Goal: Task Accomplishment & Management: Manage account settings

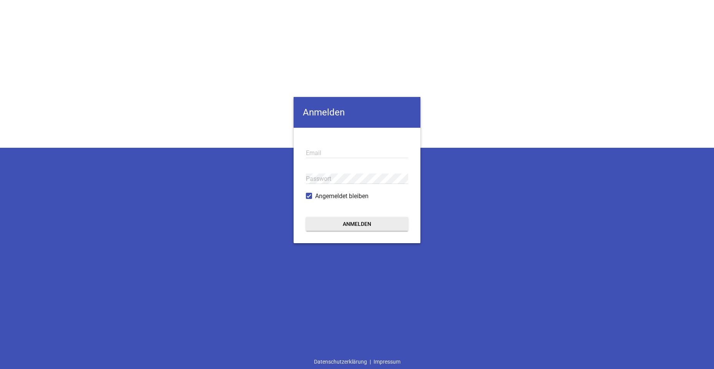
type input "[EMAIL_ADDRESS][DOMAIN_NAME]"
drag, startPoint x: 0, startPoint y: 0, endPoint x: 474, endPoint y: 100, distance: 484.6
click at [474, 100] on div "Anmelden [EMAIL_ADDRESS][DOMAIN_NAME] Email Passwort Angemeldet bleiben Anmelde…" at bounding box center [357, 184] width 714 height 369
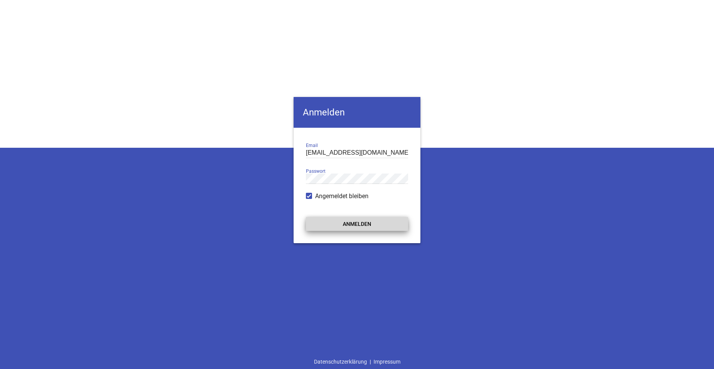
click at [370, 225] on button "Anmelden" at bounding box center [357, 224] width 102 height 14
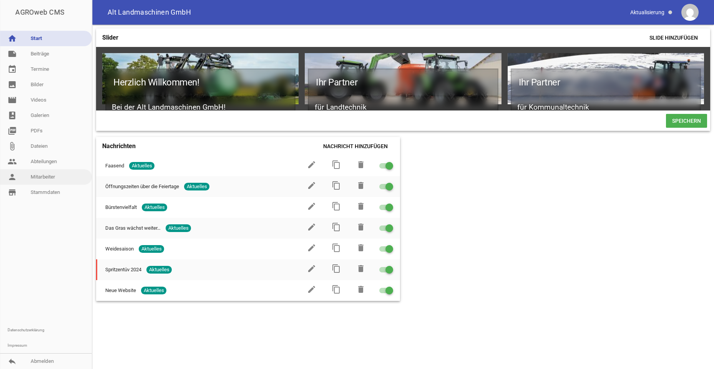
click at [42, 175] on link "person Mitarbeiter" at bounding box center [46, 176] width 92 height 15
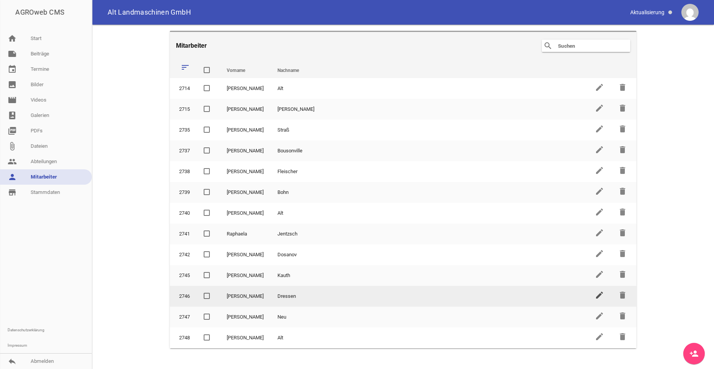
click at [596, 296] on icon "edit" at bounding box center [599, 294] width 9 height 9
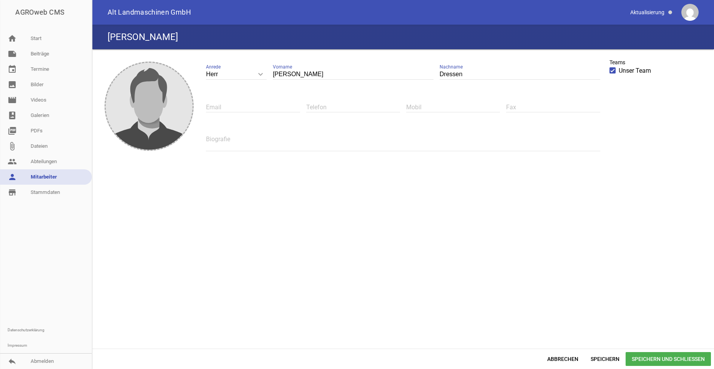
click at [612, 71] on span at bounding box center [613, 70] width 5 height 5
click at [619, 66] on input "Unser Team" at bounding box center [619, 66] width 0 height 0
click at [602, 358] on span "Speichern" at bounding box center [605, 359] width 41 height 14
click at [649, 357] on span "Speichern und Schließen" at bounding box center [668, 359] width 85 height 14
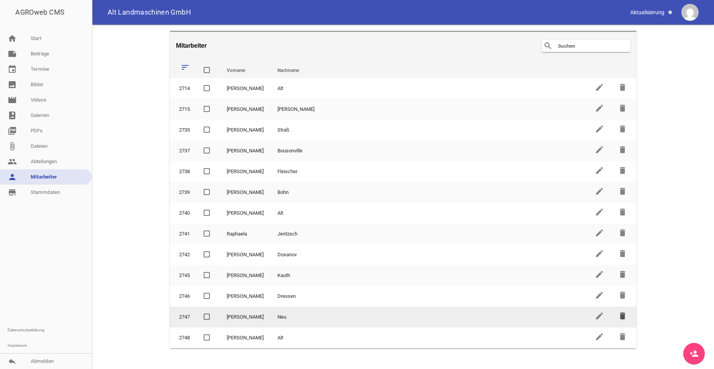
click at [623, 316] on icon "delete" at bounding box center [622, 315] width 9 height 9
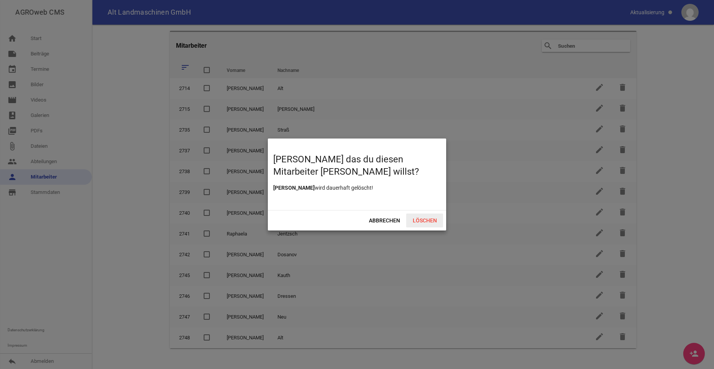
click at [423, 220] on span "Löschen" at bounding box center [424, 220] width 37 height 14
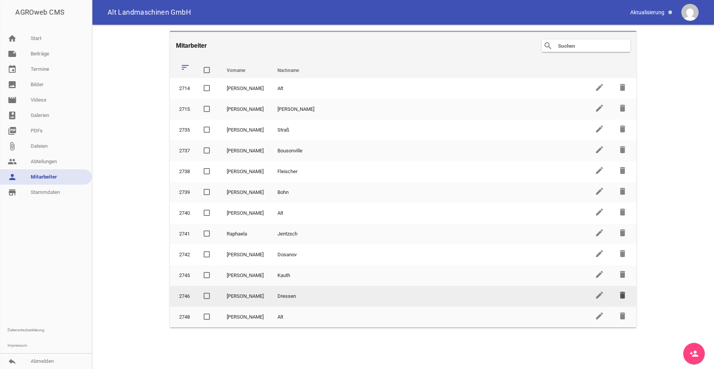
click at [623, 295] on icon "delete" at bounding box center [622, 294] width 9 height 9
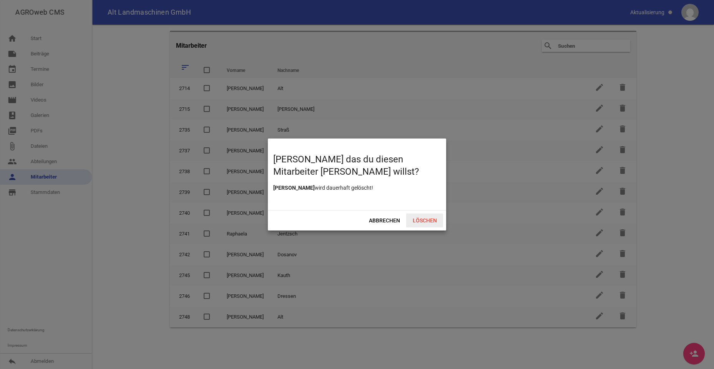
click at [429, 222] on span "Löschen" at bounding box center [424, 220] width 37 height 14
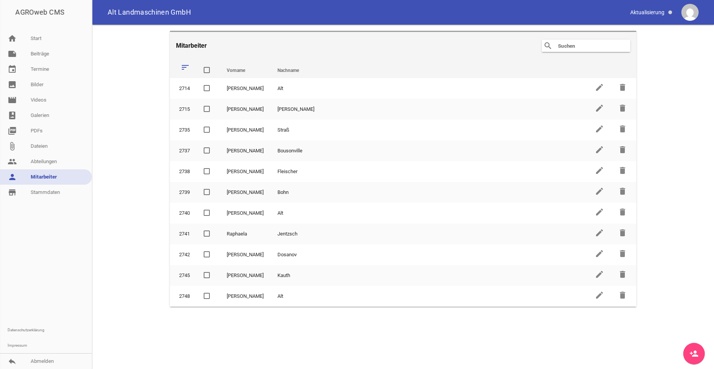
click at [693, 351] on icon "person_add" at bounding box center [694, 353] width 9 height 9
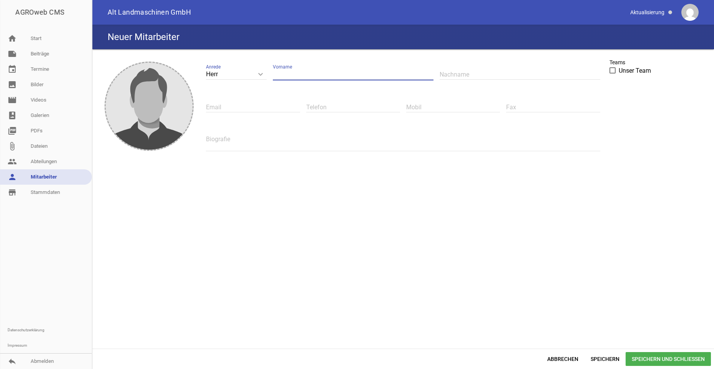
click at [315, 76] on input "text" at bounding box center [353, 74] width 161 height 10
type input "[PERSON_NAME]"
click at [480, 78] on input "text" at bounding box center [520, 74] width 161 height 10
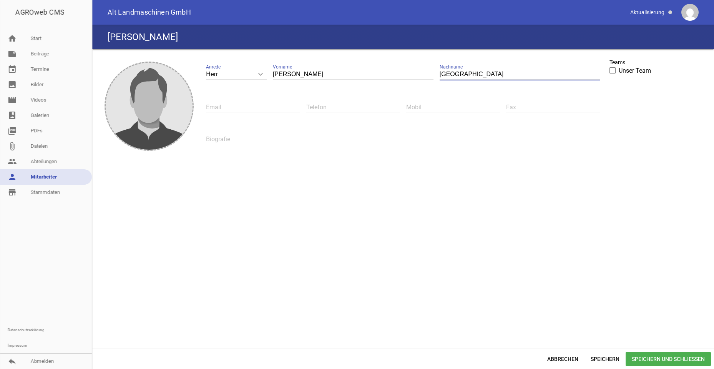
type input "[GEOGRAPHIC_DATA]"
click at [613, 71] on span at bounding box center [613, 70] width 5 height 5
click at [619, 66] on input "Unser Team" at bounding box center [619, 66] width 0 height 0
click at [676, 357] on span "Speichern und Schließen" at bounding box center [668, 359] width 85 height 14
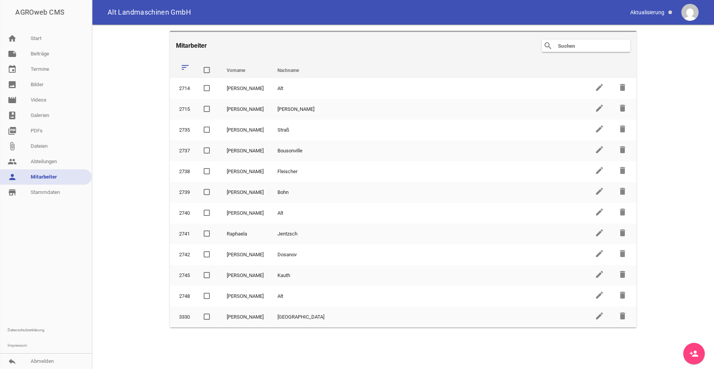
click at [694, 357] on icon "person_add" at bounding box center [694, 353] width 9 height 9
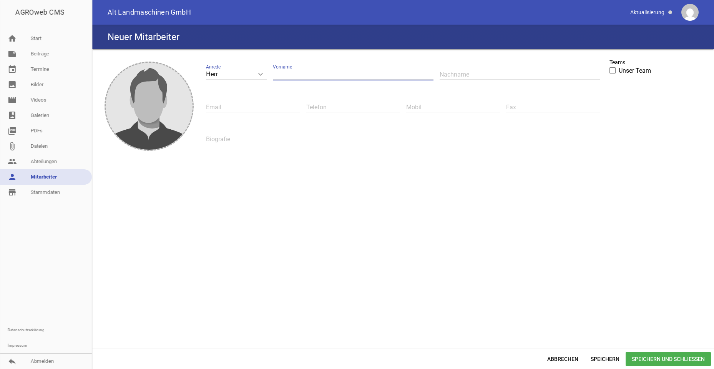
click at [292, 75] on input "text" at bounding box center [353, 74] width 161 height 10
type input "[PERSON_NAME]"
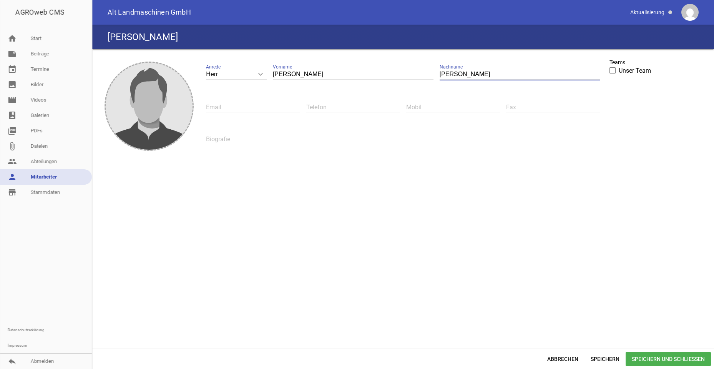
type input "[PERSON_NAME]"
click at [613, 72] on span at bounding box center [613, 70] width 5 height 5
click at [619, 66] on input "Unser Team" at bounding box center [619, 66] width 0 height 0
click at [655, 357] on span "Speichern und Schließen" at bounding box center [668, 359] width 85 height 14
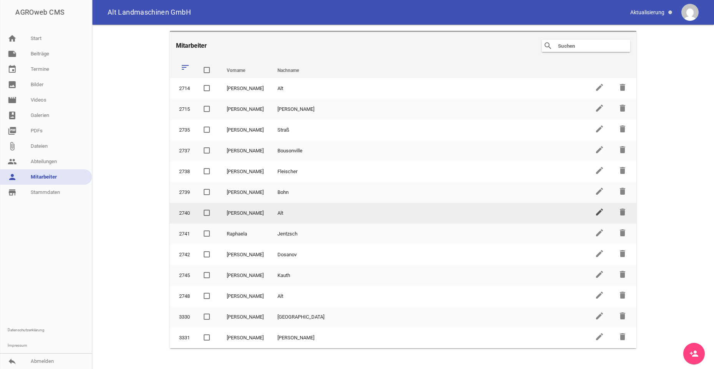
click at [599, 213] on icon "edit" at bounding box center [599, 211] width 9 height 9
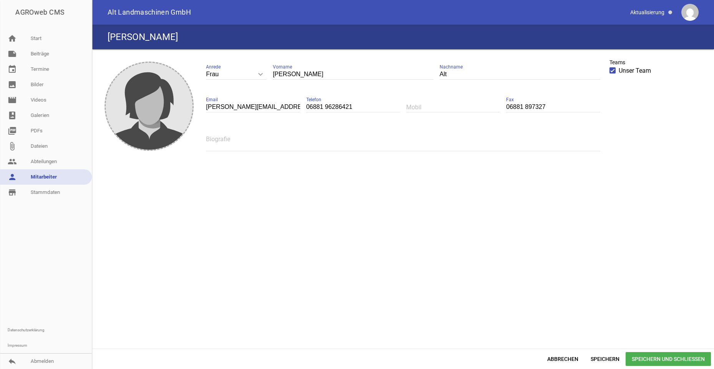
click at [367, 222] on div "image Frau keyboard_arrow_down Anrede Herr Frau [PERSON_NAME] Vorname Alt Nachn…" at bounding box center [403, 198] width 616 height 293
click at [641, 355] on span "Speichern und Schließen" at bounding box center [668, 359] width 85 height 14
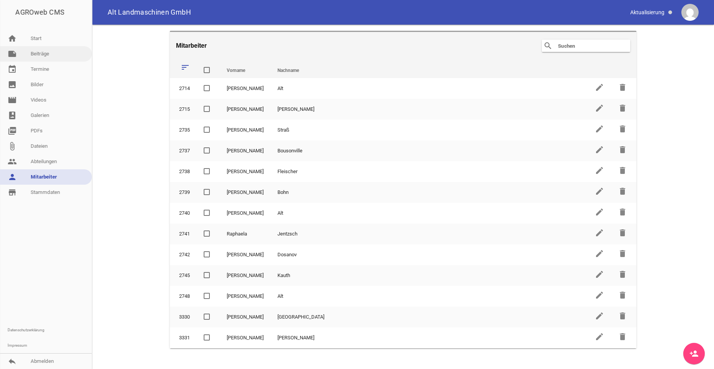
click at [39, 53] on link "note Beiträge" at bounding box center [46, 53] width 92 height 15
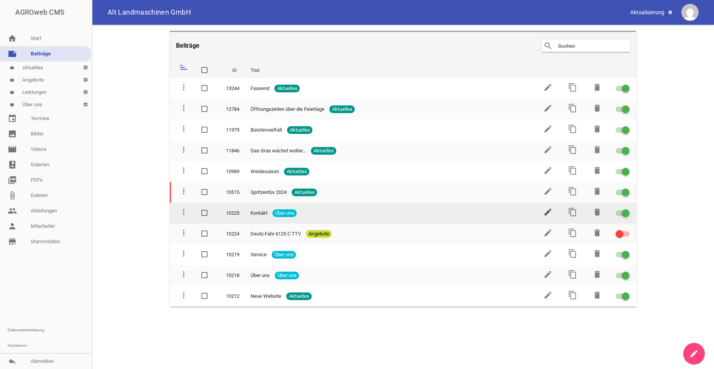
click at [551, 213] on icon "edit" at bounding box center [548, 211] width 9 height 9
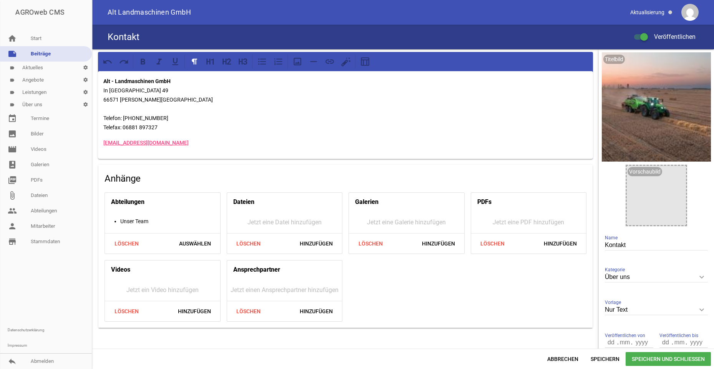
click at [43, 105] on link "label Über uns settings" at bounding box center [46, 104] width 92 height 12
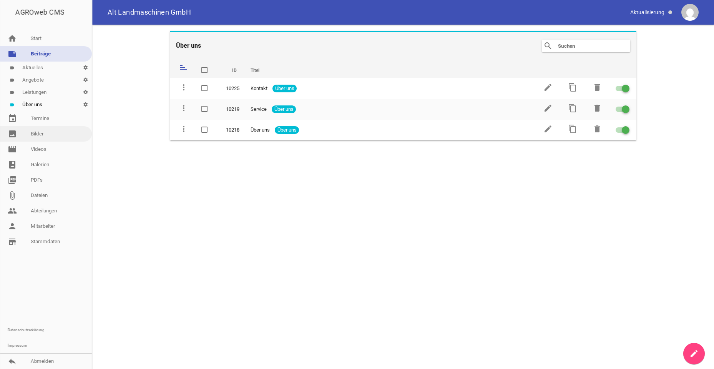
click at [43, 135] on link "image Bilder" at bounding box center [46, 133] width 92 height 15
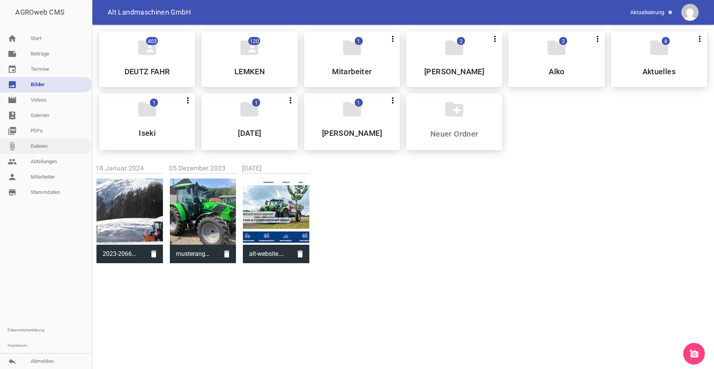
click at [48, 147] on link "attach_file Dateien" at bounding box center [46, 145] width 92 height 15
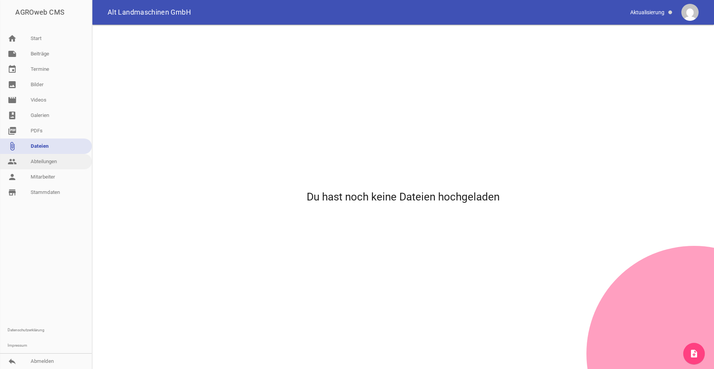
click at [45, 164] on link "people Abteilungen" at bounding box center [46, 161] width 92 height 15
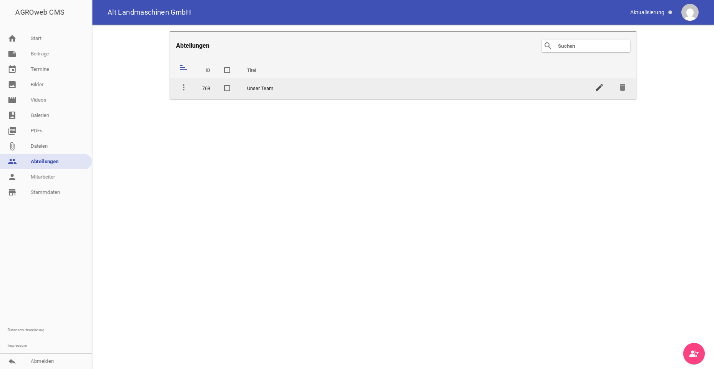
click at [601, 89] on icon "edit" at bounding box center [599, 87] width 9 height 9
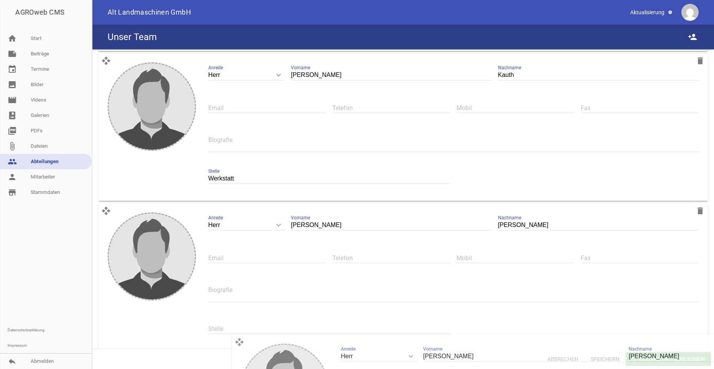
scroll to position [1693, 0]
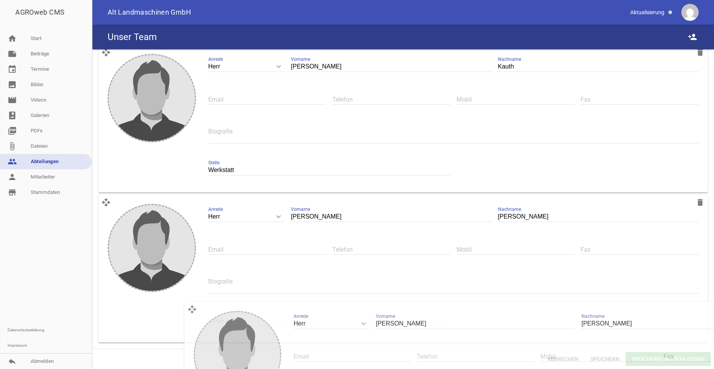
drag, startPoint x: 105, startPoint y: 100, endPoint x: 191, endPoint y: 310, distance: 226.9
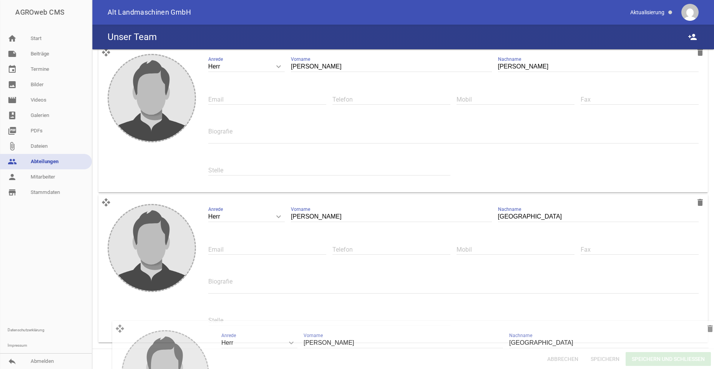
drag, startPoint x: 110, startPoint y: 100, endPoint x: 123, endPoint y: 329, distance: 229.6
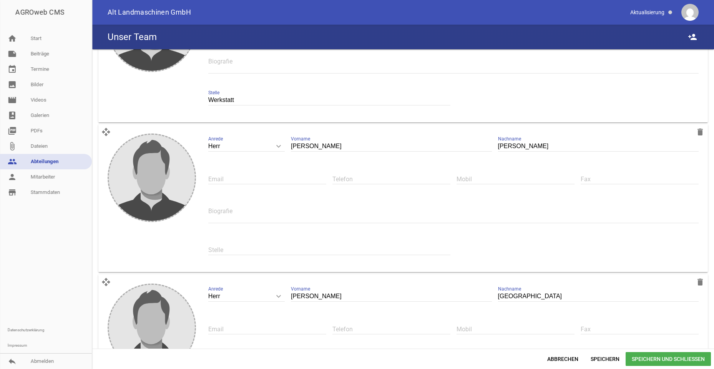
scroll to position [1616, 0]
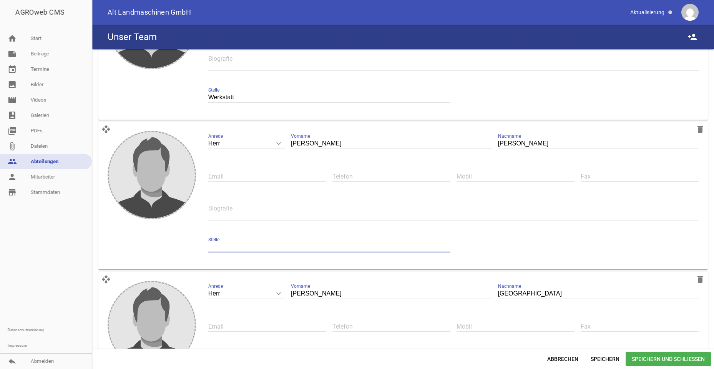
click at [272, 242] on input "text" at bounding box center [329, 247] width 242 height 10
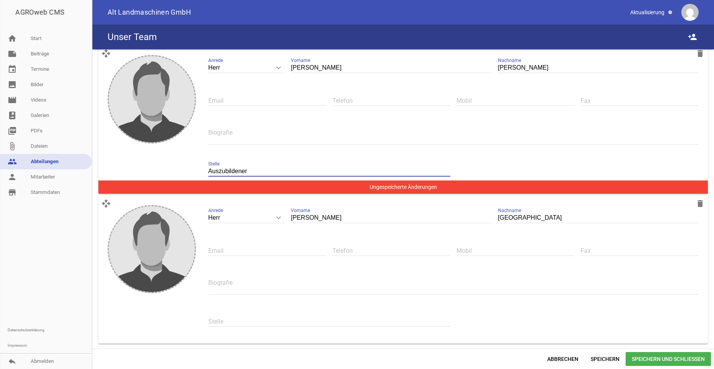
scroll to position [1693, 0]
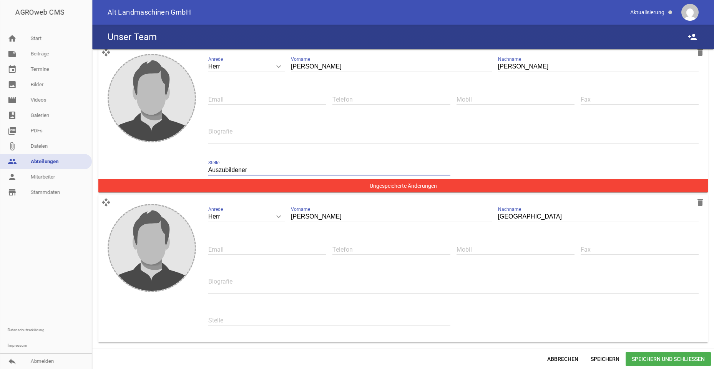
drag, startPoint x: 268, startPoint y: 170, endPoint x: 259, endPoint y: 173, distance: 9.2
click at [268, 170] on input "Auszubildener" at bounding box center [329, 170] width 242 height 10
click at [241, 170] on input "Auszubildener" at bounding box center [329, 170] width 242 height 10
drag, startPoint x: 272, startPoint y: 170, endPoint x: 206, endPoint y: 170, distance: 66.1
click at [206, 170] on div "Herr keyboard_arrow_down Anrede Herr Frau [PERSON_NAME] Vorname [PERSON_NAME] N…" at bounding box center [453, 119] width 503 height 142
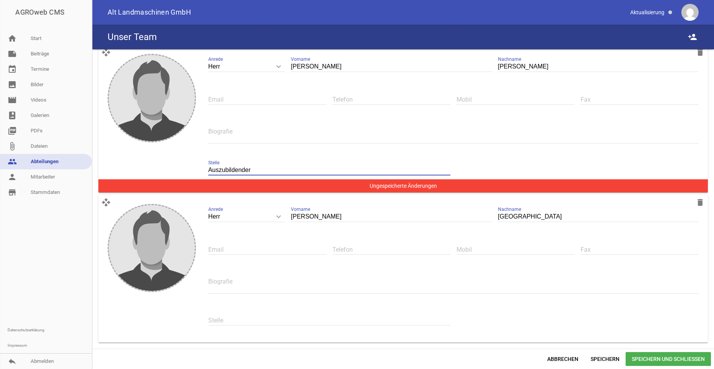
type input "Auszubildender"
click at [226, 321] on input "text" at bounding box center [329, 320] width 242 height 10
paste input "Auszubildender"
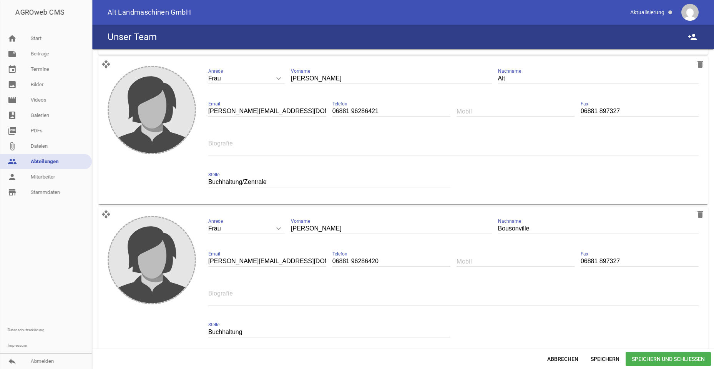
scroll to position [475, 0]
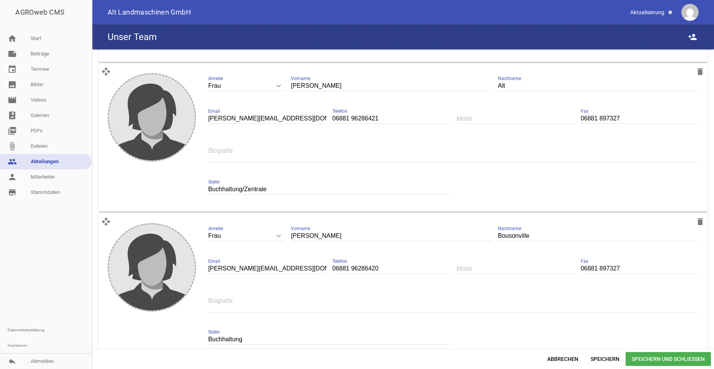
type input "Auszubildender"
drag, startPoint x: 245, startPoint y: 189, endPoint x: 203, endPoint y: 189, distance: 41.5
click at [203, 189] on div "Frau keyboard_arrow_down Anrede Herr Frau [PERSON_NAME] Vorname Alt Nachname [P…" at bounding box center [453, 138] width 503 height 142
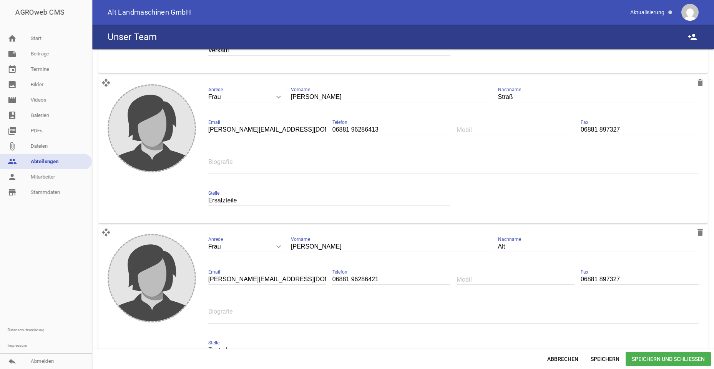
scroll to position [321, 0]
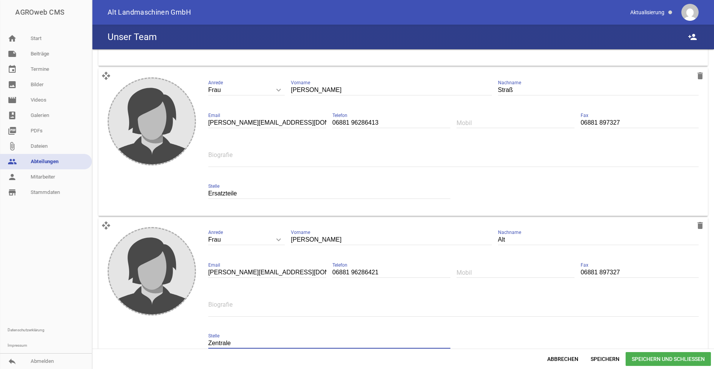
type input "Zentrale"
click at [691, 357] on span "Speichern und Schließen" at bounding box center [668, 359] width 85 height 14
